Goal: Check status: Check status

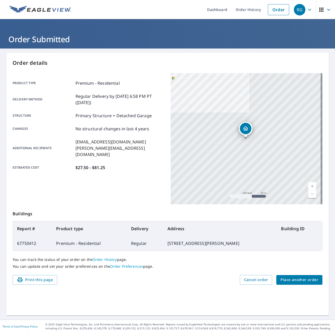
drag, startPoint x: 247, startPoint y: 9, endPoint x: 218, endPoint y: 49, distance: 49.9
click at [247, 9] on link "Order History" at bounding box center [249, 9] width 34 height 19
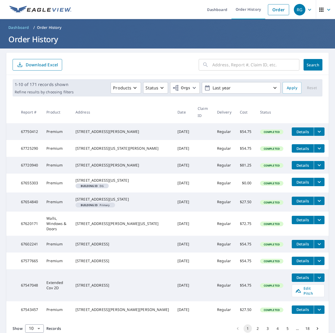
click at [256, 65] on input "text" at bounding box center [256, 64] width 87 height 15
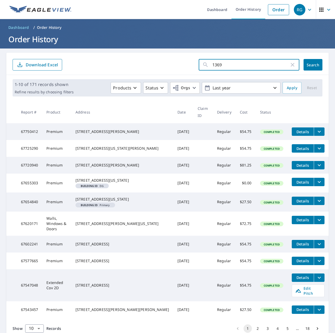
type input "13692"
click button "Search" at bounding box center [313, 65] width 19 height 12
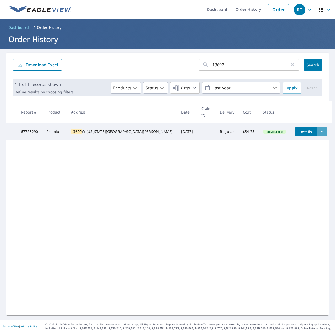
click at [319, 129] on icon "filesDropdownBtn-67725290" at bounding box center [322, 132] width 6 height 6
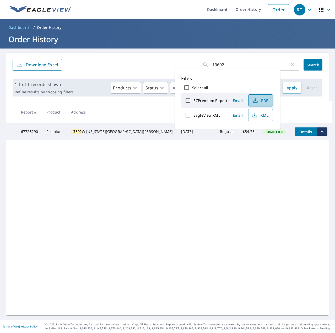
click at [257, 99] on icon "button" at bounding box center [255, 100] width 6 height 6
